Goal: Information Seeking & Learning: Learn about a topic

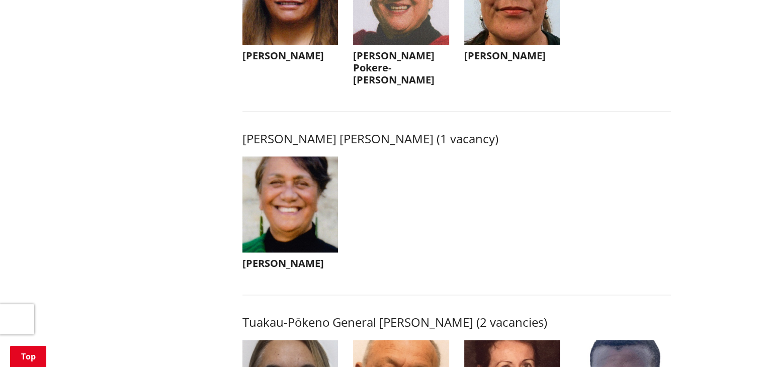
scroll to position [1488, 0]
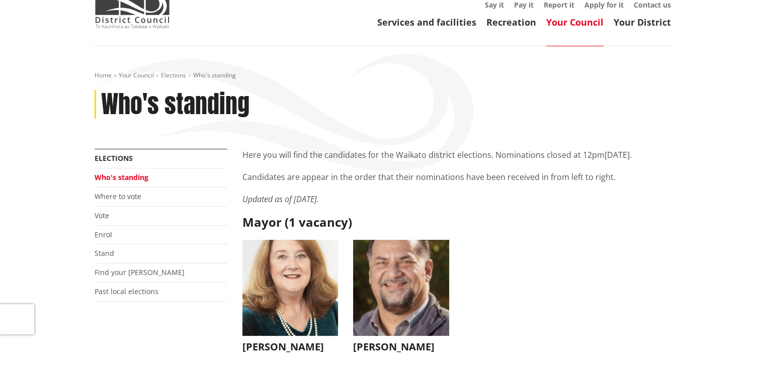
scroll to position [103, 0]
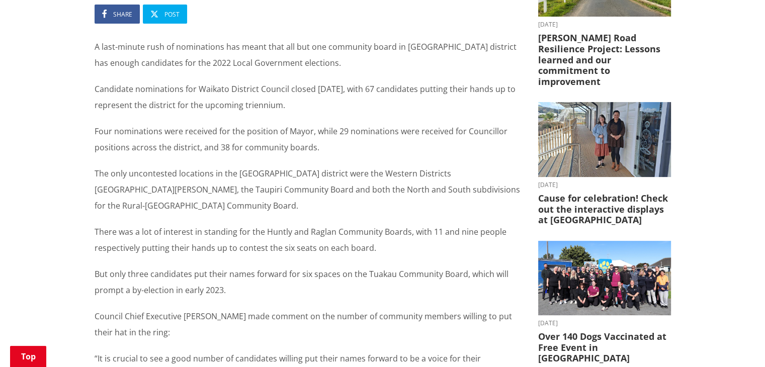
scroll to position [224, 0]
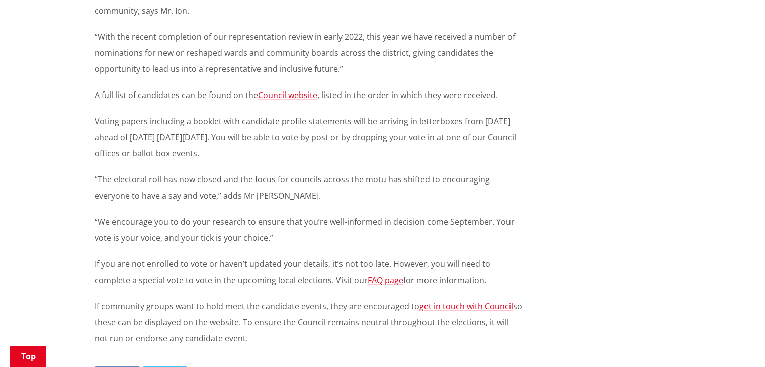
drag, startPoint x: 770, startPoint y: 55, endPoint x: 749, endPoint y: 184, distance: 130.3
click at [749, 187] on html "Skip to content Toggle search Toggle navigation Services and facilities Recreat…" at bounding box center [382, 217] width 765 height 1616
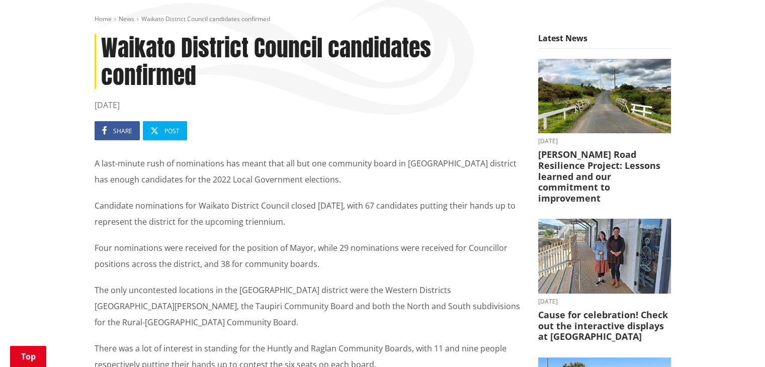
scroll to position [107, 0]
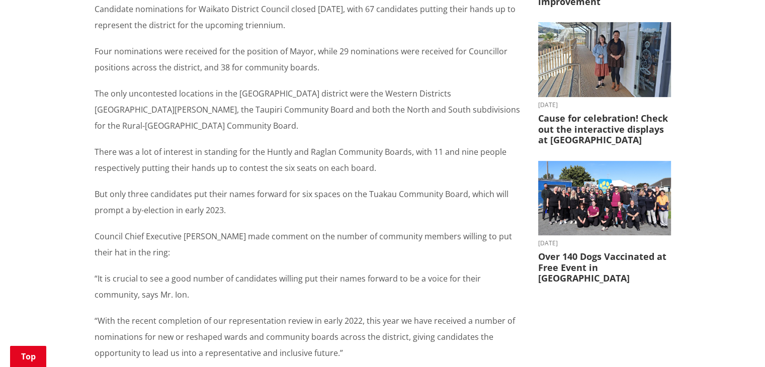
scroll to position [347, 0]
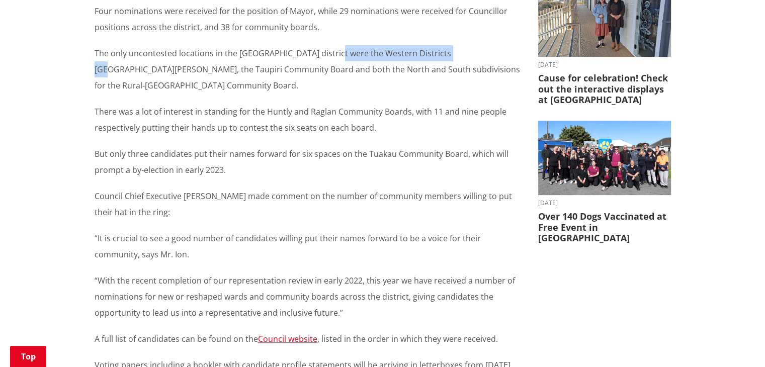
drag, startPoint x: 330, startPoint y: 51, endPoint x: 450, endPoint y: 56, distance: 120.8
click at [450, 56] on p "The only uncontested locations in the Waikato district were the Western Distric…" at bounding box center [309, 69] width 428 height 48
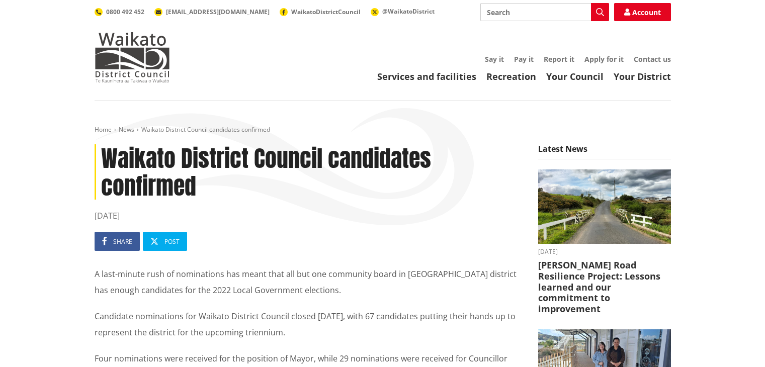
scroll to position [347, 0]
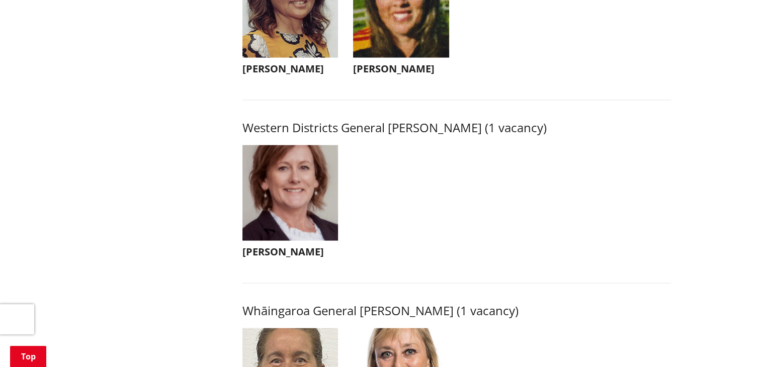
scroll to position [2172, 0]
